Goal: Information Seeking & Learning: Learn about a topic

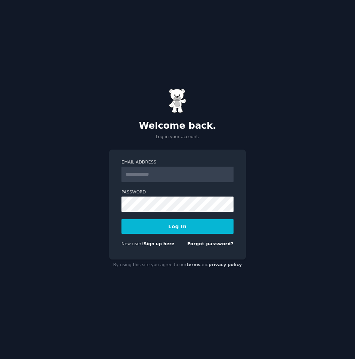
click at [270, 94] on div "Welcome back. Log in your account. Email Address Password Log In New user? Sign…" at bounding box center [177, 179] width 355 height 359
click at [175, 173] on input "Email Address" at bounding box center [178, 174] width 112 height 15
type input "**********"
click at [173, 228] on button "Log In" at bounding box center [178, 226] width 112 height 15
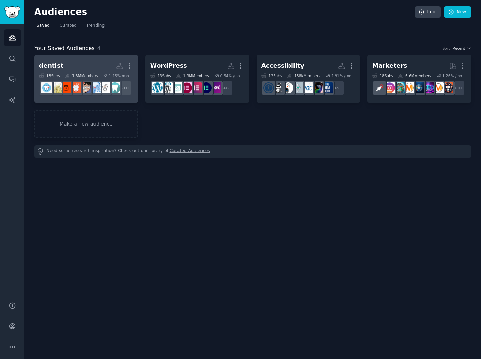
click at [82, 64] on h2 "dentist More" at bounding box center [86, 66] width 94 height 12
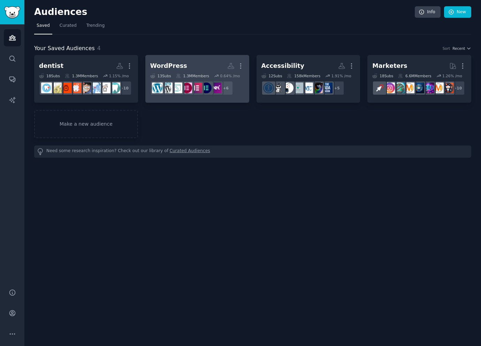
click at [183, 61] on h2 "WordPress More" at bounding box center [197, 66] width 94 height 12
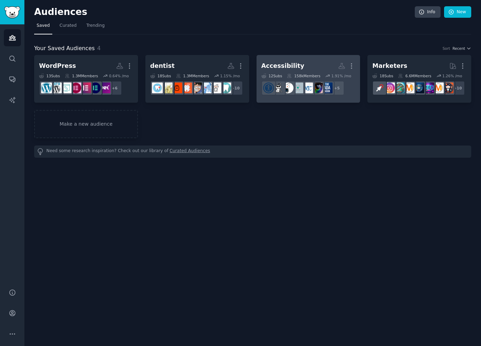
click at [288, 62] on div "Accessibility" at bounding box center [282, 66] width 43 height 9
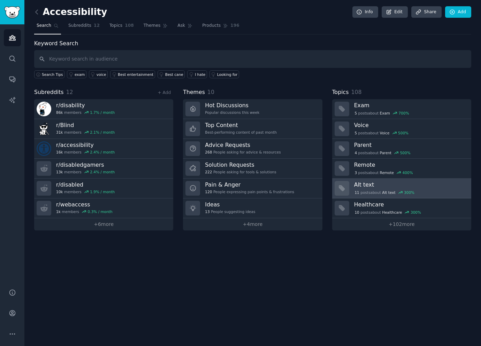
click at [355, 187] on h3 "Alt text" at bounding box center [410, 184] width 112 height 7
